Goal: Task Accomplishment & Management: Complete application form

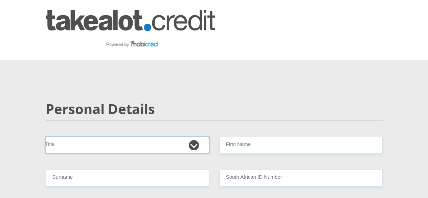
click at [195, 137] on select "Mr Ms Mrs Dr [PERSON_NAME]" at bounding box center [127, 145] width 163 height 17
select select "Ms"
click at [46, 137] on select "Mr Ms Mrs Dr [PERSON_NAME]" at bounding box center [127, 145] width 163 height 17
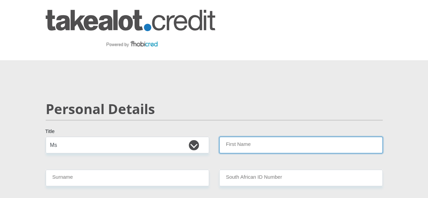
click at [238, 137] on input "First Name" at bounding box center [300, 145] width 163 height 17
type input "m"
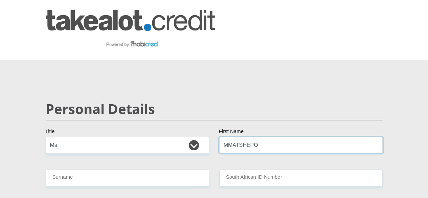
type input "MMATSHEPO"
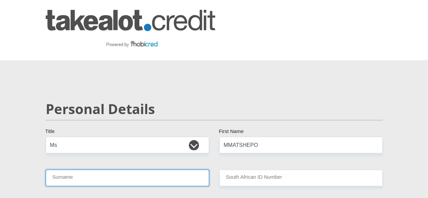
click at [132, 169] on input "Surname" at bounding box center [127, 177] width 163 height 17
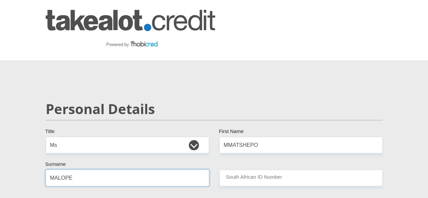
type input "MALOPE"
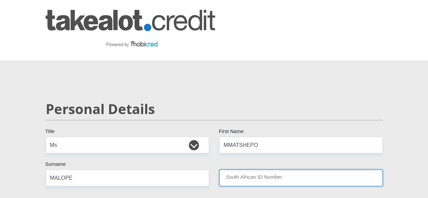
click at [233, 169] on input "South African ID Number" at bounding box center [300, 177] width 163 height 17
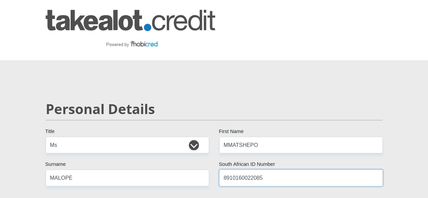
type input "8910160022085"
select select "ZAF"
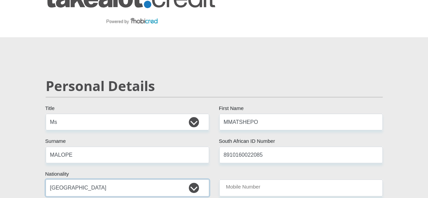
scroll to position [27, 0]
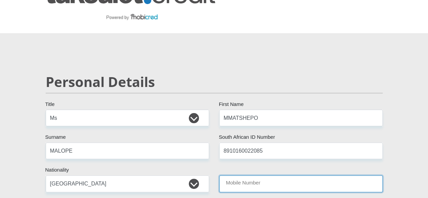
click at [267, 175] on input "Mobile Number" at bounding box center [300, 183] width 163 height 17
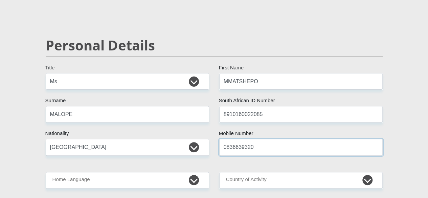
scroll to position [68, 0]
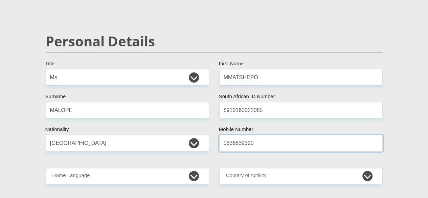
type input "0836639320"
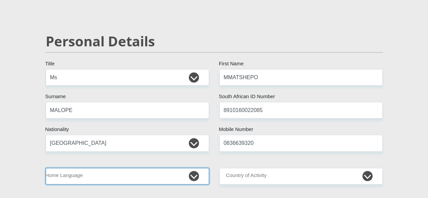
click at [197, 168] on select "Afrikaans English Sepedi South Ndebele Southern Sotho Swati Tsonga Tswana Venda…" at bounding box center [127, 176] width 163 height 17
select select "nso"
click at [46, 168] on select "Afrikaans English Sepedi South Ndebele Southern Sotho Swati Tsonga Tswana Venda…" at bounding box center [127, 176] width 163 height 17
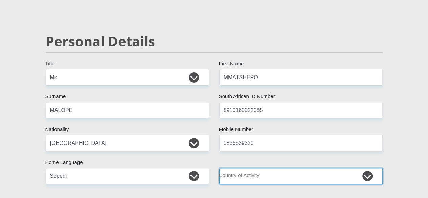
click at [364, 168] on select "[GEOGRAPHIC_DATA] [GEOGRAPHIC_DATA] [GEOGRAPHIC_DATA] [GEOGRAPHIC_DATA] [GEOGRA…" at bounding box center [300, 176] width 163 height 17
select select "ZAF"
click at [219, 168] on select "[GEOGRAPHIC_DATA] [GEOGRAPHIC_DATA] [GEOGRAPHIC_DATA] [GEOGRAPHIC_DATA] [GEOGRA…" at bounding box center [300, 176] width 163 height 17
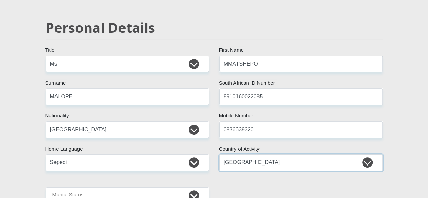
scroll to position [95, 0]
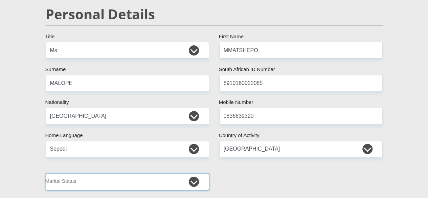
click at [198, 174] on select "Married ANC Single Divorced Widowed Married COP or Customary Law" at bounding box center [127, 182] width 163 height 17
select select "2"
click at [46, 174] on select "Married ANC Single Divorced Widowed Married COP or Customary Law" at bounding box center [127, 182] width 163 height 17
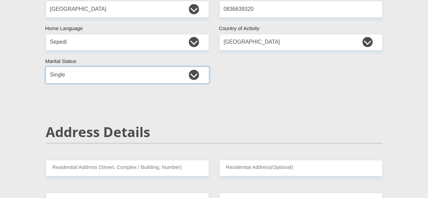
scroll to position [207, 0]
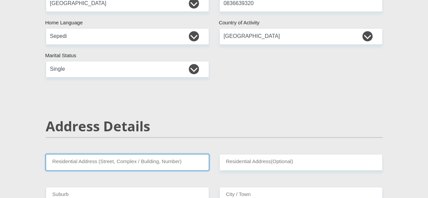
click at [149, 154] on input "Residential Address (Street, Complex / Building, Number)" at bounding box center [127, 162] width 163 height 17
type input "[STREET_ADDRESS]"
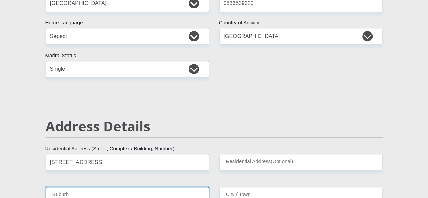
type input "OLIFANTSFONTEIN"
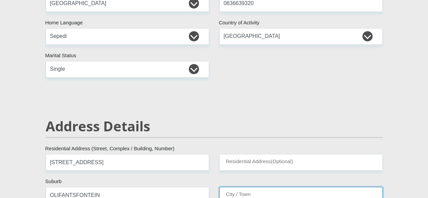
type input "OLIFANTSFONTEIN"
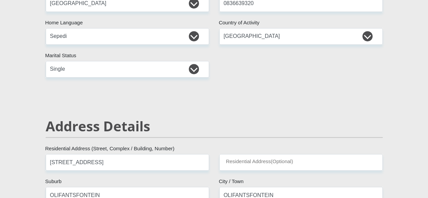
type input "1666"
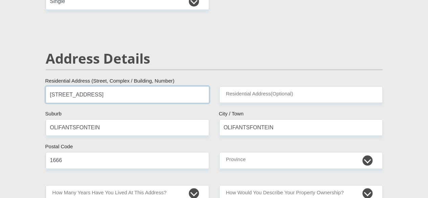
scroll to position [289, 0]
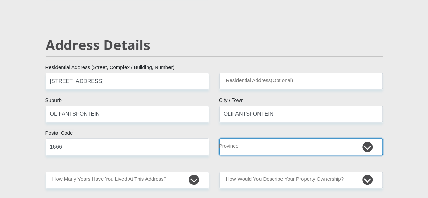
click at [369, 138] on select "Eastern Cape Free State [GEOGRAPHIC_DATA] [GEOGRAPHIC_DATA][DATE] [GEOGRAPHIC_D…" at bounding box center [300, 146] width 163 height 17
select select "Gauteng"
click at [219, 138] on select "Eastern Cape Free State [GEOGRAPHIC_DATA] [GEOGRAPHIC_DATA][DATE] [GEOGRAPHIC_D…" at bounding box center [300, 146] width 163 height 17
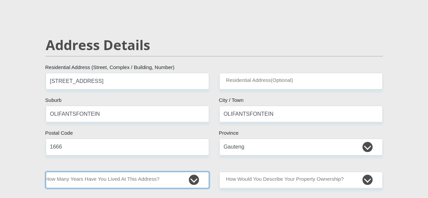
click at [193, 172] on select "less than 1 year 1-3 years 3-5 years 5+ years" at bounding box center [127, 180] width 163 height 17
select select "5"
click at [46, 172] on select "less than 1 year 1-3 years 3-5 years 5+ years" at bounding box center [127, 180] width 163 height 17
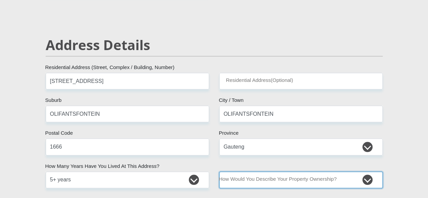
click at [367, 172] on select "Owned Rented Family Owned Company Dwelling" at bounding box center [300, 180] width 163 height 17
select select "Rented"
click at [219, 172] on select "Owned Rented Family Owned Company Dwelling" at bounding box center [300, 180] width 163 height 17
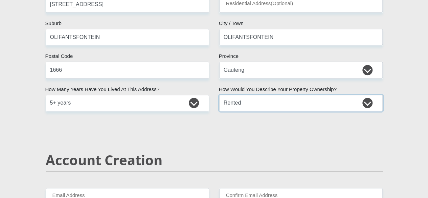
scroll to position [383, 0]
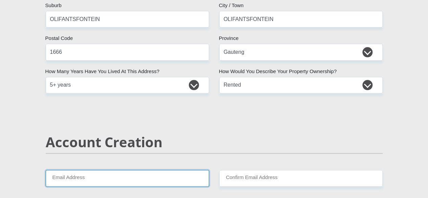
click at [105, 170] on input "Email Address" at bounding box center [127, 178] width 163 height 17
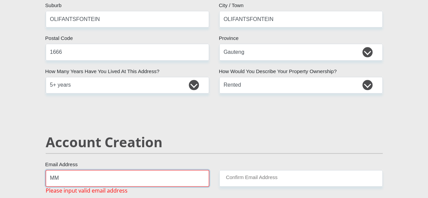
type input "M"
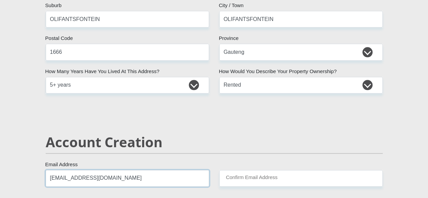
type input "[EMAIL_ADDRESS][DOMAIN_NAME]"
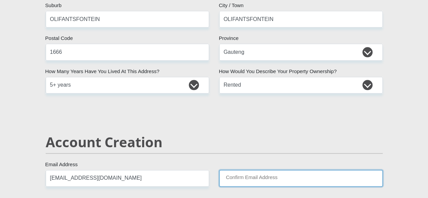
click at [234, 170] on input "Confirm Email Address" at bounding box center [300, 178] width 163 height 17
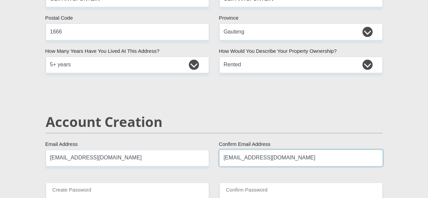
scroll to position [410, 0]
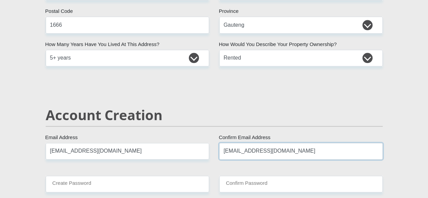
type input "[EMAIL_ADDRESS][DOMAIN_NAME]"
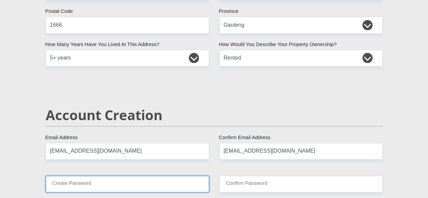
click at [122, 176] on input "Create Password" at bounding box center [127, 184] width 163 height 17
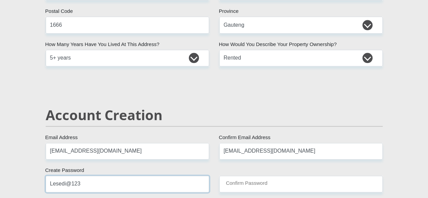
type input "Lesedi@123"
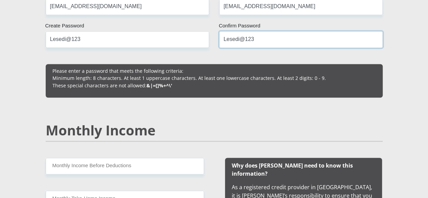
scroll to position [573, 0]
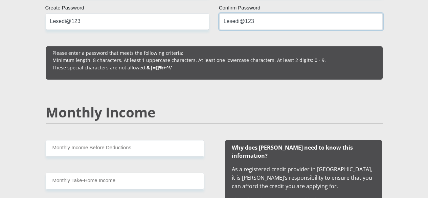
type input "Lesedi@123"
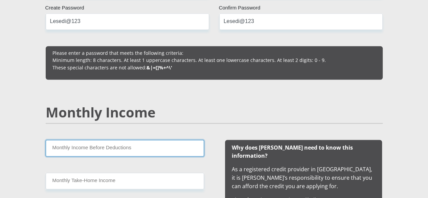
click at [150, 140] on input "Monthly Income Before Deductions" at bounding box center [125, 148] width 158 height 17
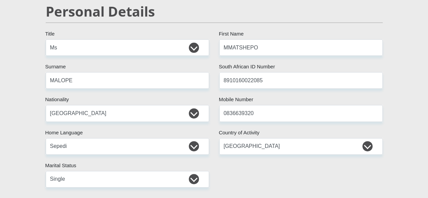
scroll to position [0, 0]
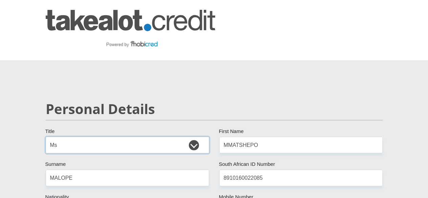
click at [199, 137] on select "Mr Ms Mrs Dr [PERSON_NAME]" at bounding box center [127, 145] width 163 height 17
select select "Mr"
click at [46, 137] on select "Mr Ms Mrs Dr [PERSON_NAME]" at bounding box center [127, 145] width 163 height 17
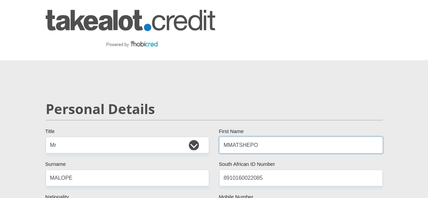
click at [266, 137] on input "MMATSHEPO" at bounding box center [300, 145] width 163 height 17
type input "M"
type input "[PERSON_NAME]"
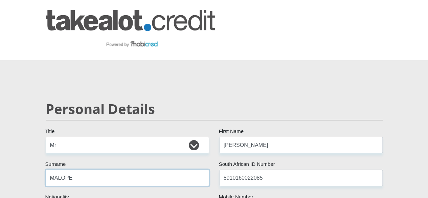
click at [106, 169] on input "MALOPE" at bounding box center [127, 177] width 163 height 17
type input "M"
type input "Malebe"
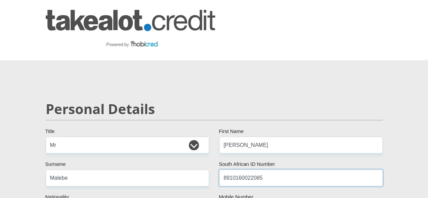
click at [263, 169] on input "8910160022085" at bounding box center [300, 177] width 163 height 17
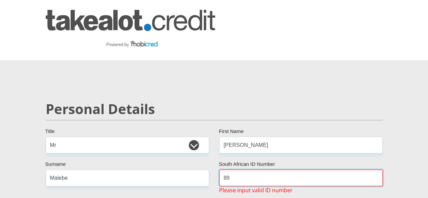
type input "8"
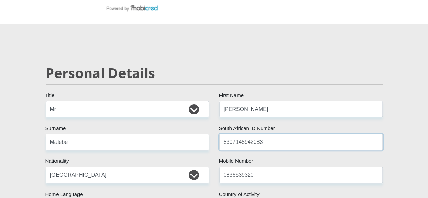
scroll to position [41, 0]
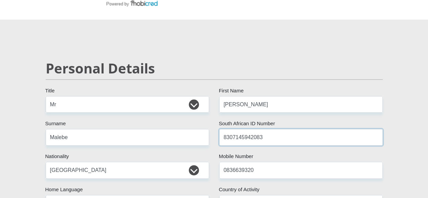
type input "8307145942083"
click at [263, 162] on input "0836639320" at bounding box center [300, 170] width 163 height 17
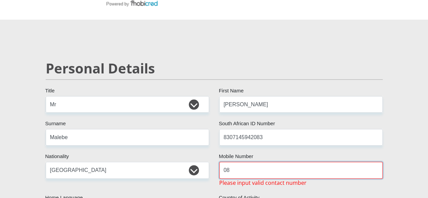
type input "0"
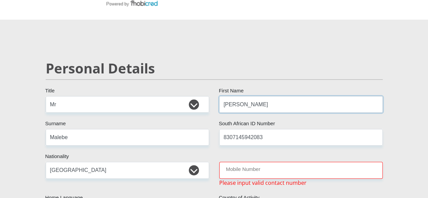
click at [241, 96] on input "[PERSON_NAME]" at bounding box center [300, 104] width 163 height 17
type input "C"
type input "m"
type input "M"
type input "[PERSON_NAME]"
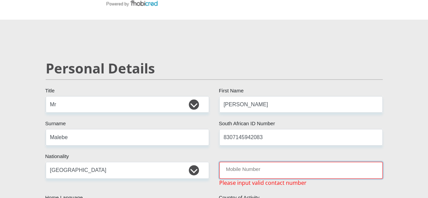
type input "0734656322"
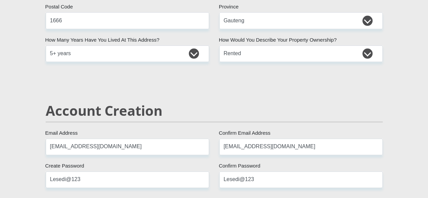
scroll to position [424, 0]
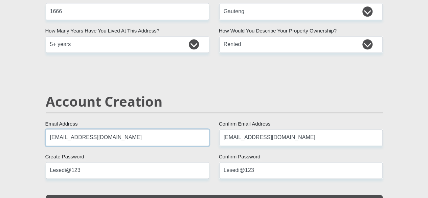
click at [128, 129] on input "[EMAIL_ADDRESS][DOMAIN_NAME]" at bounding box center [127, 137] width 163 height 17
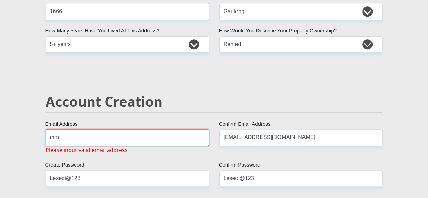
type input "m"
type input "[EMAIL_ADDRESS][DOMAIN_NAME]"
type input "0734656322"
type input "[PERSON_NAME]"
type input "Malebe"
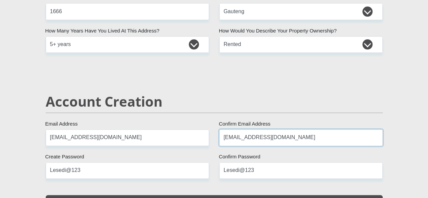
click at [296, 129] on input "[EMAIL_ADDRESS][DOMAIN_NAME]" at bounding box center [300, 137] width 163 height 17
click at [305, 129] on input "[EMAIL_ADDRESS][DOMAIN_NAME]" at bounding box center [300, 137] width 163 height 17
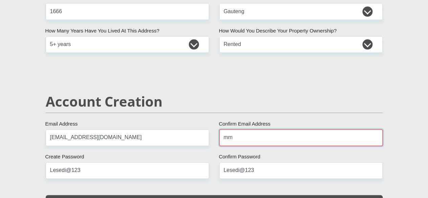
type input "m"
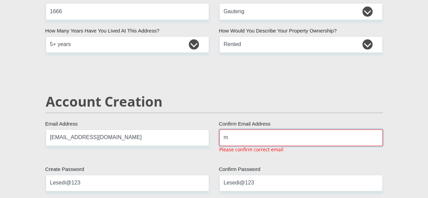
type input "[EMAIL_ADDRESS][DOMAIN_NAME]"
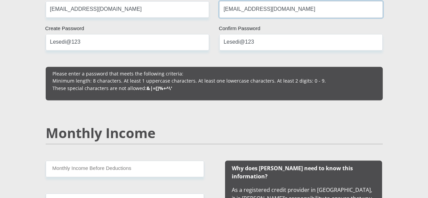
scroll to position [555, 0]
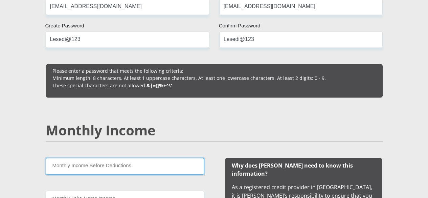
click at [94, 158] on input "Monthly Income Before Deductions" at bounding box center [125, 166] width 158 height 17
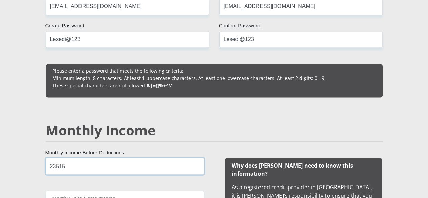
type input "23515"
click at [77, 190] on input "Monthly Take-Home Income" at bounding box center [125, 198] width 158 height 17
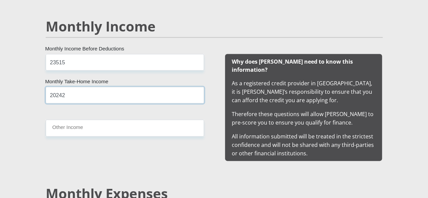
scroll to position [663, 0]
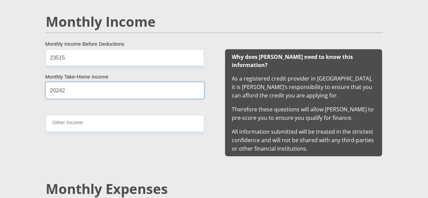
type input "20242"
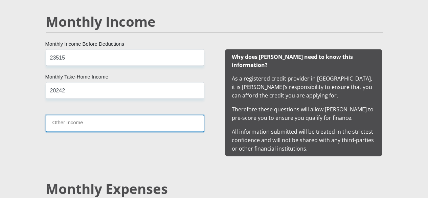
click at [131, 115] on input "Other Income" at bounding box center [125, 123] width 158 height 17
type input "5400"
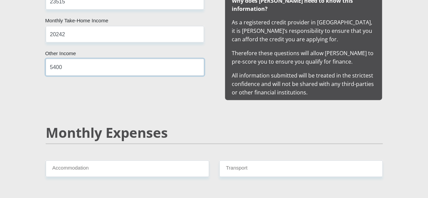
scroll to position [726, 0]
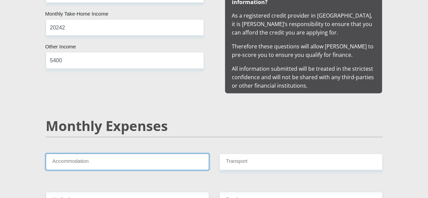
click at [106, 154] on input "Accommodation" at bounding box center [127, 162] width 163 height 17
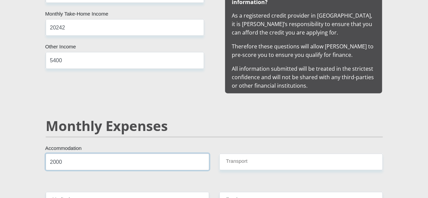
type input "2000"
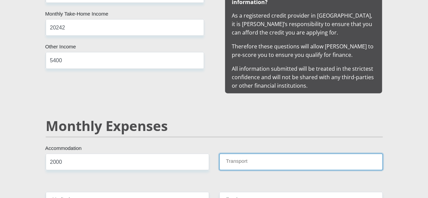
click at [241, 154] on input "Transport" at bounding box center [300, 162] width 163 height 17
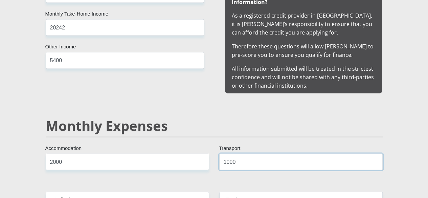
type input "1000"
click at [152, 192] on input "Medical" at bounding box center [127, 200] width 163 height 17
click at [250, 192] on input "Food" at bounding box center [300, 200] width 163 height 17
type input "500"
click at [175, 192] on input "Medical" at bounding box center [127, 200] width 163 height 17
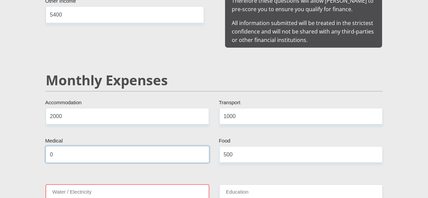
scroll to position [780, 0]
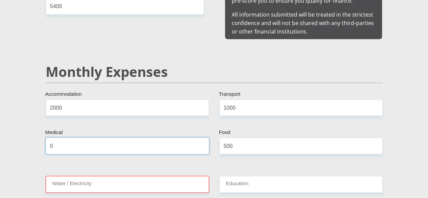
type input "0"
click at [157, 176] on input "Water / Electricity" at bounding box center [127, 184] width 163 height 17
click at [199, 176] on div "Water / Electricity Please complete required field" at bounding box center [128, 191] width 174 height 30
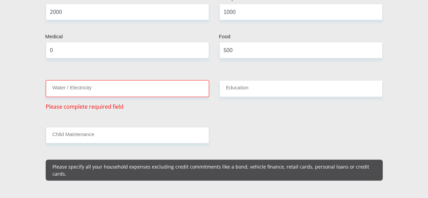
scroll to position [865, 0]
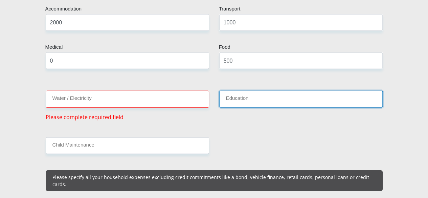
click at [238, 91] on input "Education" at bounding box center [300, 99] width 163 height 17
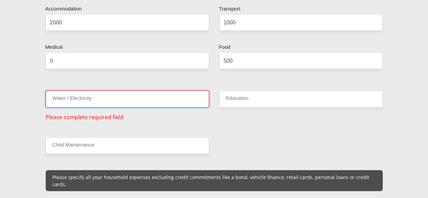
click at [147, 91] on input "Water / Electricity" at bounding box center [127, 99] width 163 height 17
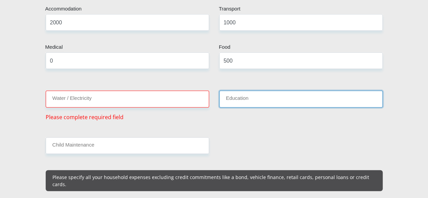
click at [240, 91] on input "Education" at bounding box center [300, 99] width 163 height 17
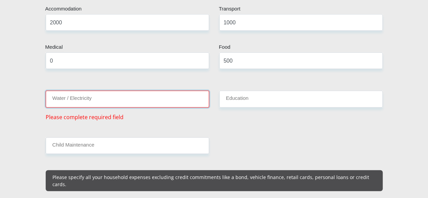
click at [125, 91] on input "Water / Electricity" at bounding box center [127, 99] width 163 height 17
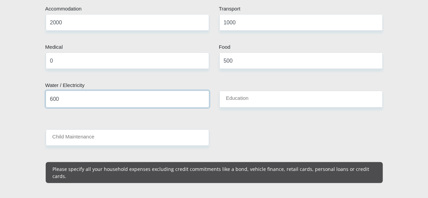
type input "600"
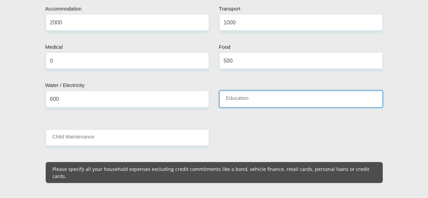
click at [243, 91] on input "Education" at bounding box center [300, 99] width 163 height 17
type input "6"
type input "500"
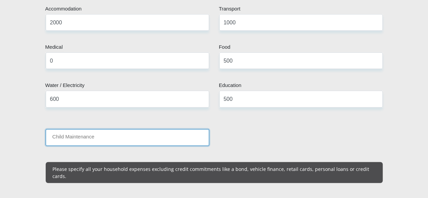
click at [142, 129] on input "Child Maintenance" at bounding box center [127, 137] width 163 height 17
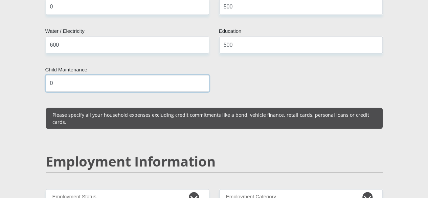
scroll to position [933, 0]
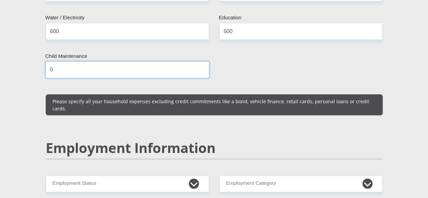
type input "0"
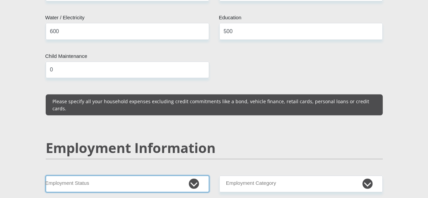
click at [194, 176] on select "Permanent/Full-time Part-time/Casual [DEMOGRAPHIC_DATA] Worker Self-Employed Ho…" at bounding box center [127, 184] width 163 height 17
select select "1"
click at [46, 176] on select "Permanent/Full-time Part-time/Casual [DEMOGRAPHIC_DATA] Worker Self-Employed Ho…" at bounding box center [127, 184] width 163 height 17
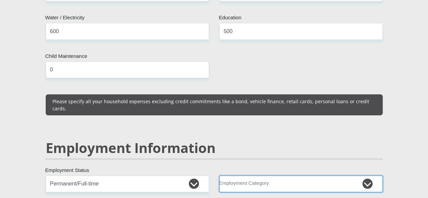
click at [368, 176] on select "AGRICULTURE ALCOHOL & TOBACCO CONSTRUCTION MATERIALS METALLURGY EQUIPMENT FOR R…" at bounding box center [300, 184] width 163 height 17
select select "28"
click at [219, 176] on select "AGRICULTURE ALCOHOL & TOBACCO CONSTRUCTION MATERIALS METALLURGY EQUIPMENT FOR R…" at bounding box center [300, 184] width 163 height 17
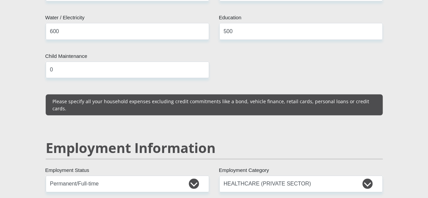
select select "Semi-Professional Worker"
click at [397, 164] on div "Personal Details Mr Ms Mrs Dr [PERSON_NAME] Title [PERSON_NAME] First Name Male…" at bounding box center [214, 174] width 386 height 2044
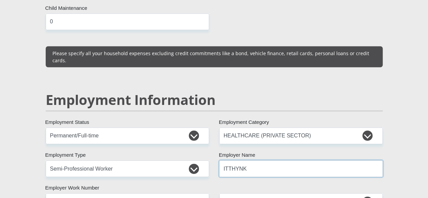
scroll to position [987, 0]
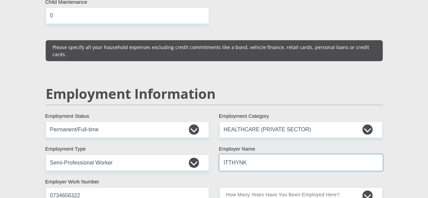
type input "ITTHYNK"
click at [364, 187] on select "less than 1 year 1-3 years 3-5 years 5+ years" at bounding box center [300, 195] width 163 height 17
select select "60"
click at [219, 187] on select "less than 1 year 1-3 years 3-5 years 5+ years" at bounding box center [300, 195] width 163 height 17
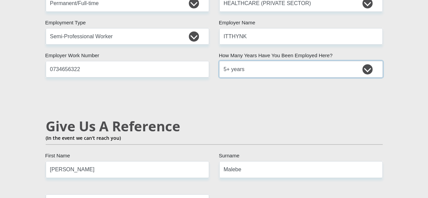
scroll to position [1127, 0]
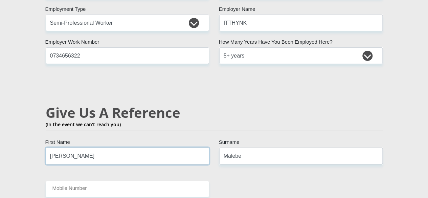
click at [76, 147] on input "[PERSON_NAME]" at bounding box center [127, 155] width 163 height 17
type input "C"
type input "MMatshepo"
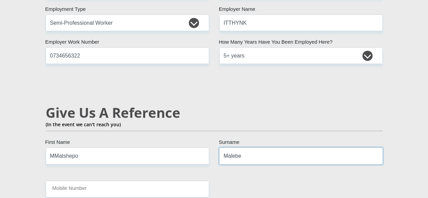
click at [250, 147] on input "Malebe" at bounding box center [300, 155] width 163 height 17
type input "M"
type input "Malope"
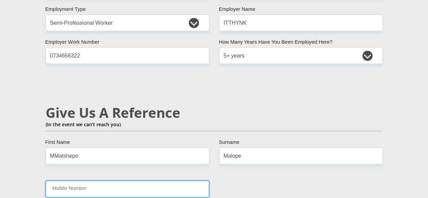
click at [136, 181] on input "Mobile Number" at bounding box center [127, 189] width 163 height 17
type input "0734656322"
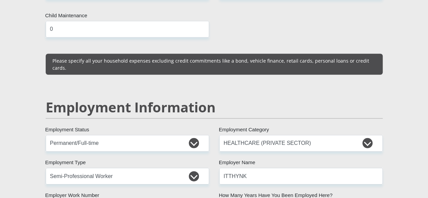
scroll to position [960, 0]
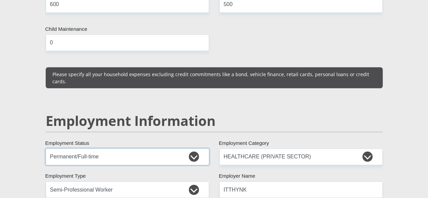
click at [193, 149] on select "Permanent/Full-time Part-time/Casual [DEMOGRAPHIC_DATA] Worker Self-Employed Ho…" at bounding box center [127, 157] width 163 height 17
select select "4"
click at [46, 149] on select "Permanent/Full-time Part-time/Casual [DEMOGRAPHIC_DATA] Worker Self-Employed Ho…" at bounding box center [127, 157] width 163 height 17
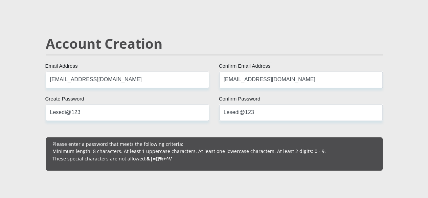
scroll to position [464, 0]
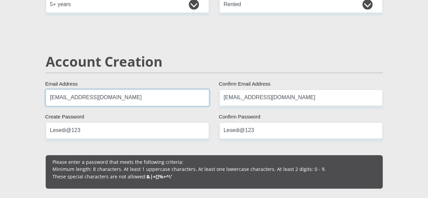
click at [145, 89] on input "[EMAIL_ADDRESS][DOMAIN_NAME]" at bounding box center [127, 97] width 163 height 17
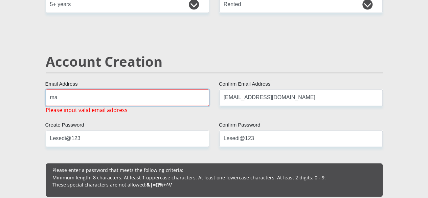
type input "m"
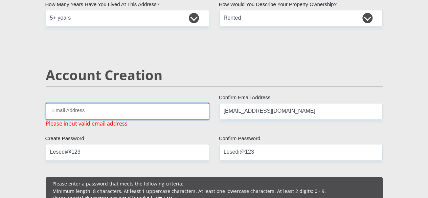
scroll to position [419, 0]
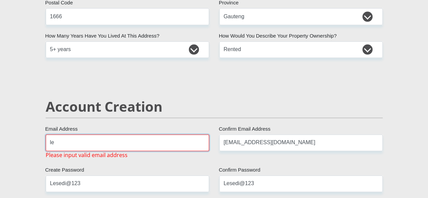
type input "l"
type input "m"
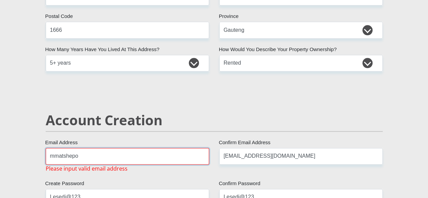
scroll to position [373, 0]
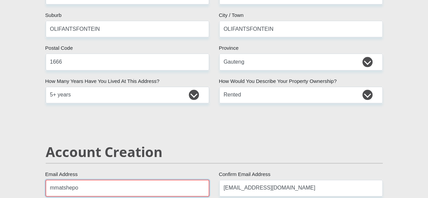
click at [99, 180] on input "mmatshepo" at bounding box center [127, 188] width 163 height 17
type input "m"
type input "[EMAIL_ADDRESS][DOMAIN_NAME]"
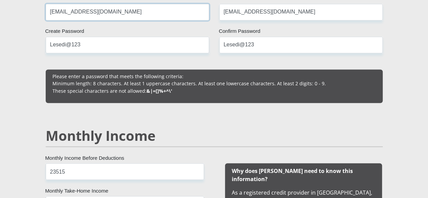
scroll to position [585, 0]
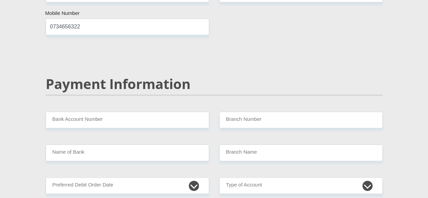
scroll to position [1307, 0]
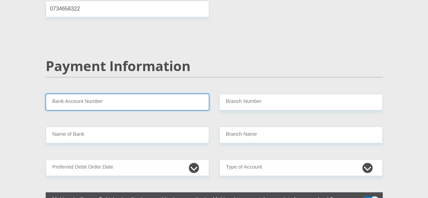
click at [120, 94] on input "Bank Account Number" at bounding box center [127, 102] width 163 height 17
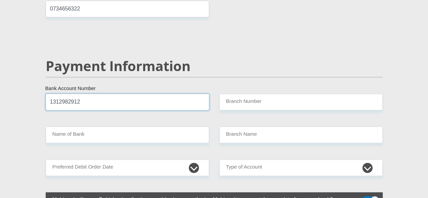
type input "1312982912"
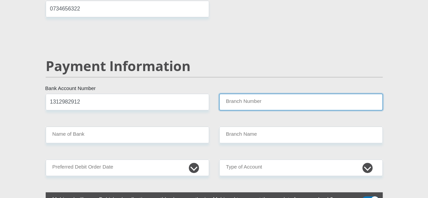
click at [234, 94] on input "Branch Number" at bounding box center [300, 102] width 163 height 17
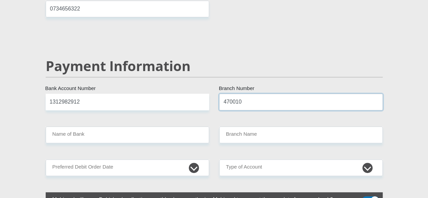
type input "470010"
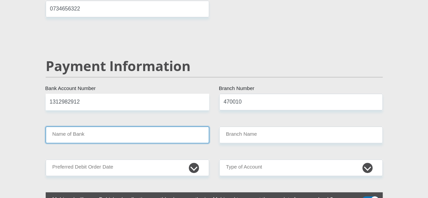
click at [165, 127] on input "Name of Bank" at bounding box center [127, 135] width 163 height 17
type input "CAPITEC BANK LIMITED"
type input "CAPITEC BANK CPC"
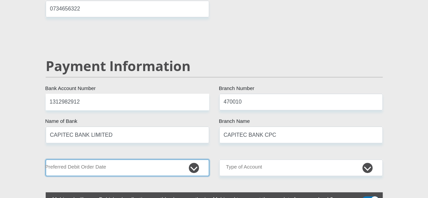
click at [192, 159] on select "1st 2nd 3rd 4th 5th 7th 18th 19th 20th 21st 22nd 23rd 24th 25th 26th 27th 28th …" at bounding box center [127, 167] width 163 height 17
select select "30"
click at [46, 159] on select "1st 2nd 3rd 4th 5th 7th 18th 19th 20th 21st 22nd 23rd 24th 25th 26th 27th 28th …" at bounding box center [127, 167] width 163 height 17
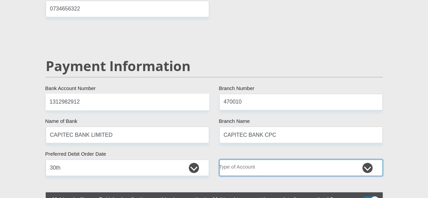
click at [368, 159] on select "Cheque Savings" at bounding box center [300, 167] width 163 height 17
select select "SAV"
click at [219, 159] on select "Cheque Savings" at bounding box center [300, 167] width 163 height 17
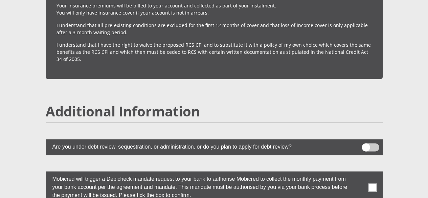
scroll to position [1785, 0]
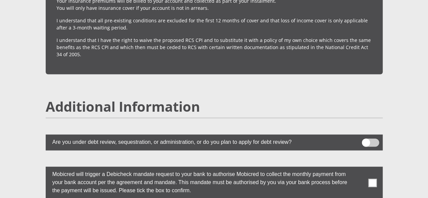
click at [371, 178] on span at bounding box center [372, 182] width 8 height 8
click at [359, 168] on input "checkbox" at bounding box center [359, 168] width 0 height 0
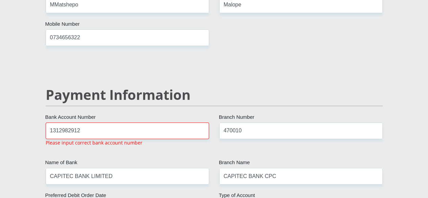
scroll to position [1276, 0]
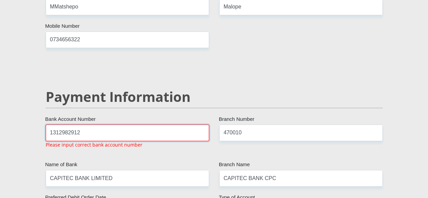
click at [70, 124] on input "1312982912" at bounding box center [127, 132] width 163 height 17
click at [161, 124] on input "1312983912" at bounding box center [127, 132] width 163 height 17
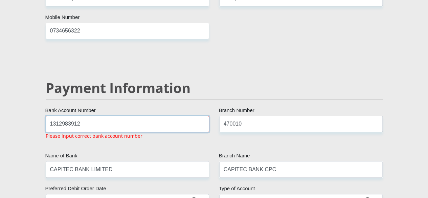
scroll to position [1290, 0]
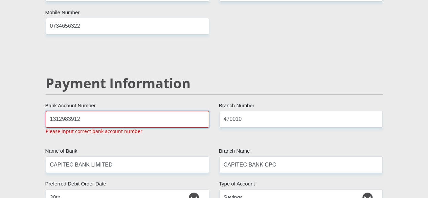
type input "1312983912"
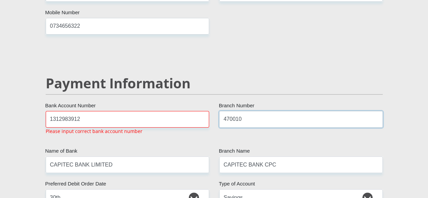
click at [306, 111] on input "470010" at bounding box center [300, 119] width 163 height 17
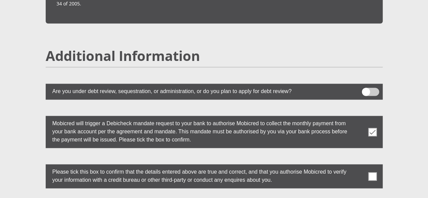
scroll to position [1849, 0]
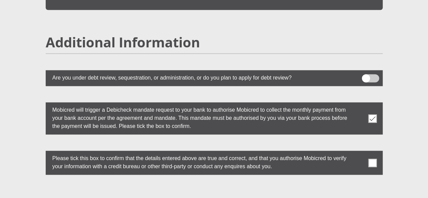
click at [372, 158] on span at bounding box center [372, 162] width 8 height 8
click at [359, 152] on input "checkbox" at bounding box center [359, 152] width 0 height 0
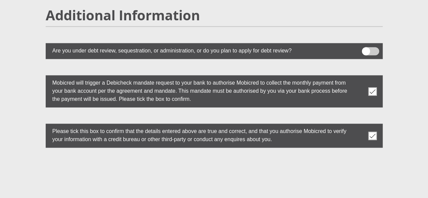
scroll to position [1908, 0]
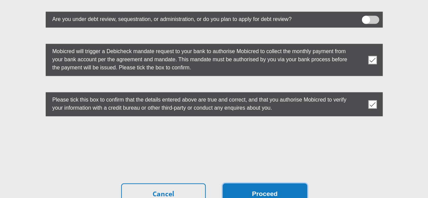
click at [260, 183] on button "Proceed" at bounding box center [265, 193] width 85 height 21
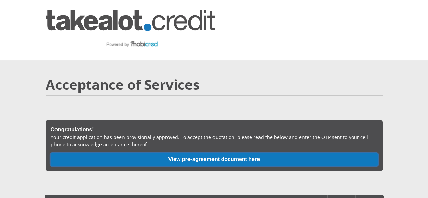
click at [208, 153] on button "View pre-agreement document here" at bounding box center [214, 159] width 327 height 12
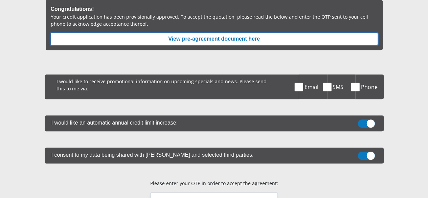
scroll to position [120, 0]
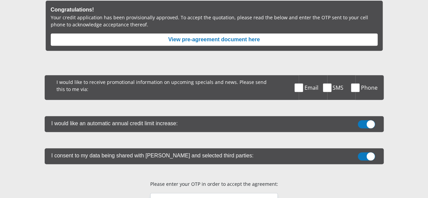
click at [298, 83] on span at bounding box center [299, 87] width 8 height 8
click at [306, 77] on input "Email" at bounding box center [306, 77] width 0 height 0
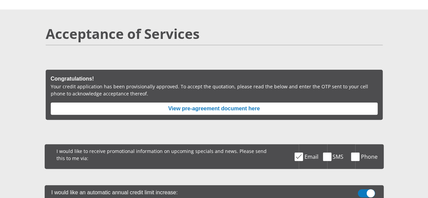
scroll to position [0, 0]
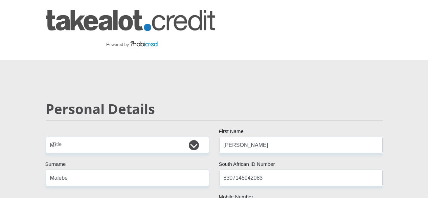
select select "Mr"
select select "ZAF"
select select "nso"
select select "ZAF"
select select "2"
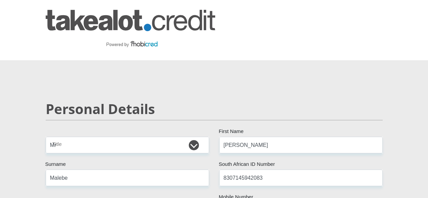
select select "Gauteng"
select select "5"
select select "Rented"
select select "4"
select select "28"
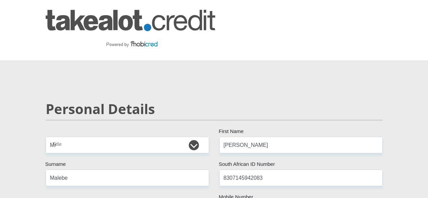
select select "Semi-Professional Worker"
select select "60"
select select "30"
select select "SAV"
